Goal: Navigation & Orientation: Find specific page/section

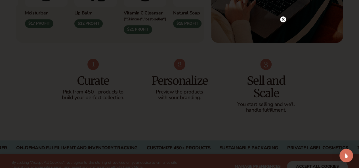
click at [285, 19] on circle at bounding box center [283, 19] width 6 height 6
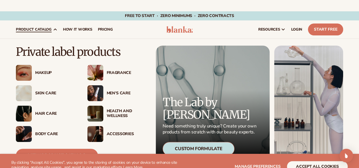
click at [44, 95] on div "Skin Care" at bounding box center [55, 93] width 41 height 5
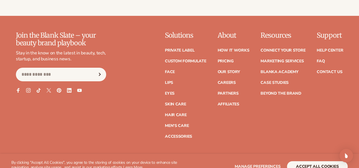
scroll to position [991, 0]
